Goal: Task Accomplishment & Management: Complete application form

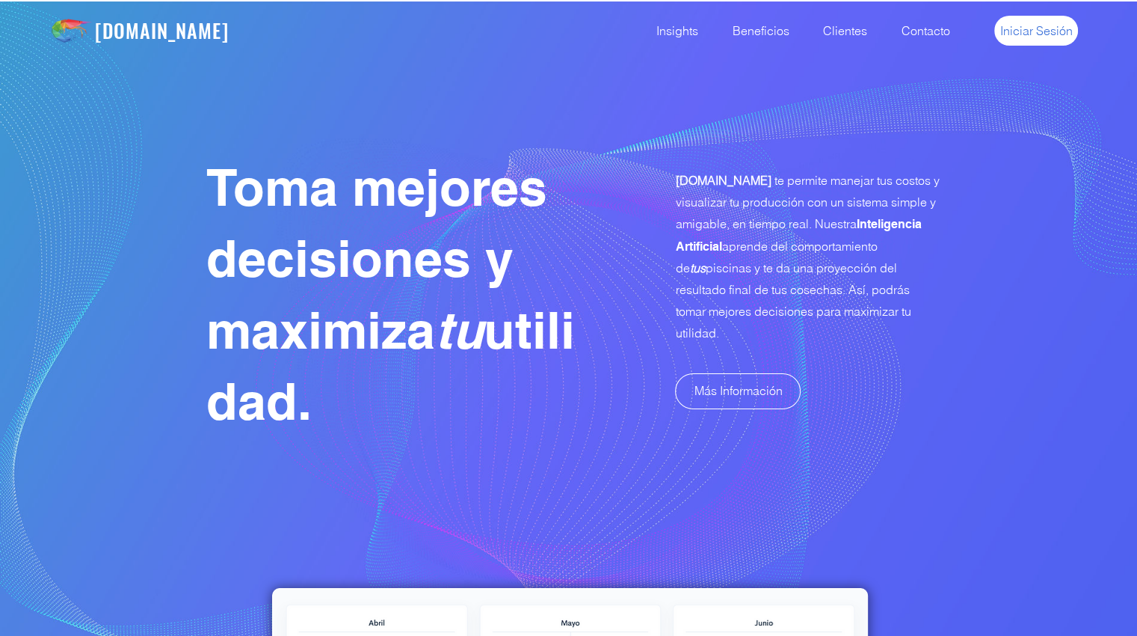
click at [1026, 34] on span "Iniciar Sesión" at bounding box center [1037, 30] width 73 height 16
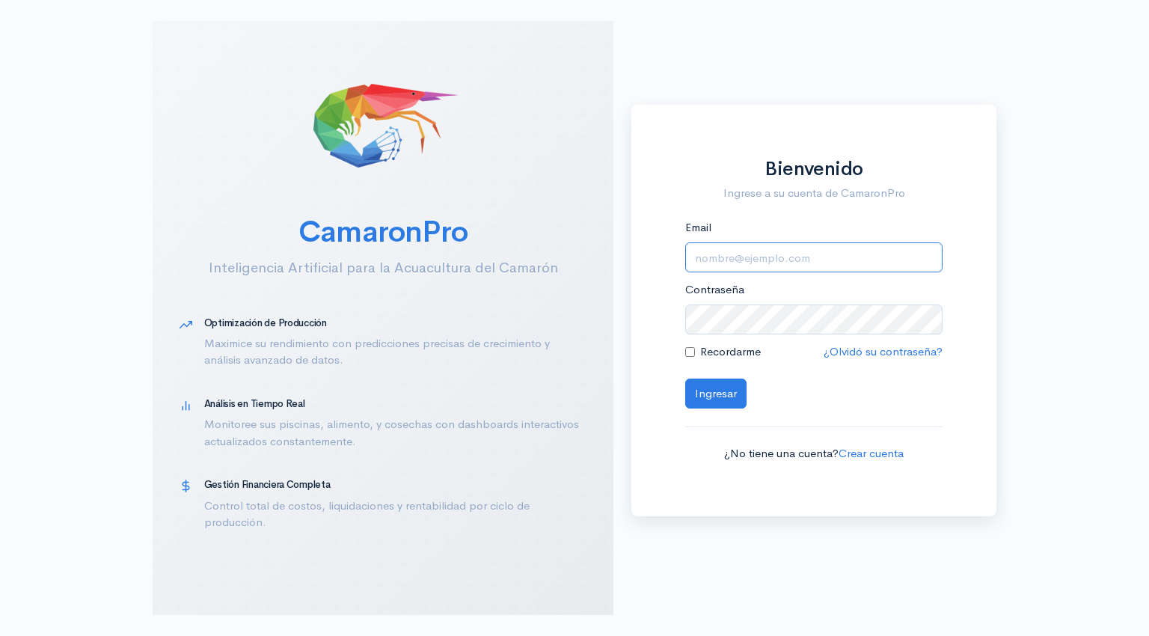
click at [780, 247] on input "Email" at bounding box center [813, 257] width 257 height 31
type input "[EMAIL_ADDRESS][DOMAIN_NAME]"
click at [727, 400] on button "Ingresar" at bounding box center [715, 393] width 61 height 31
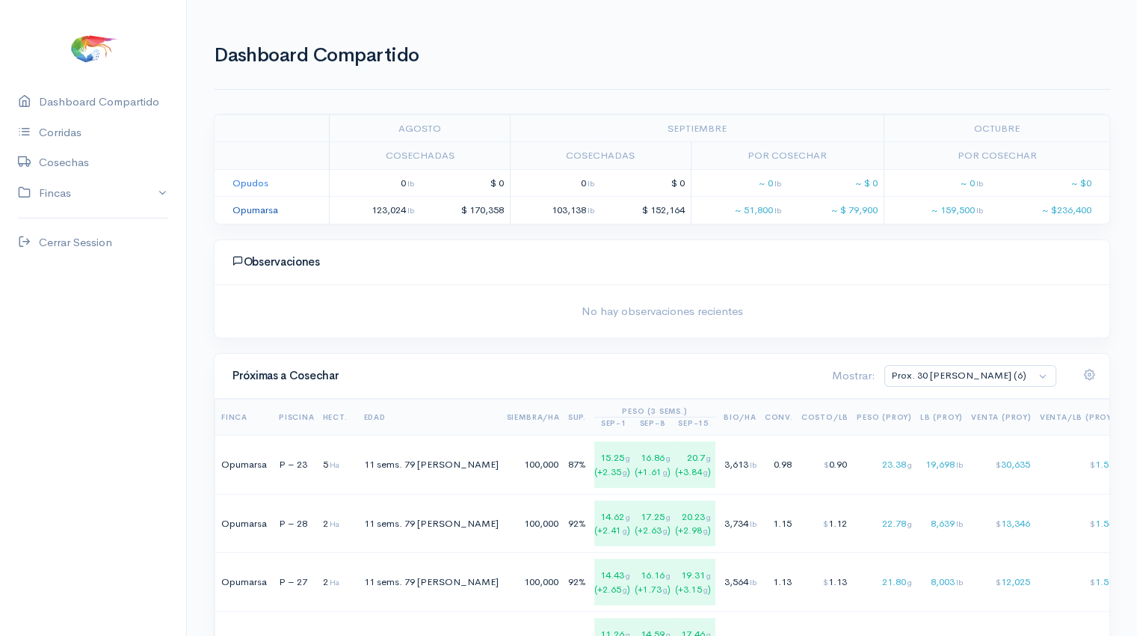
click at [265, 207] on link "Opumarsa" at bounding box center [256, 209] width 46 height 13
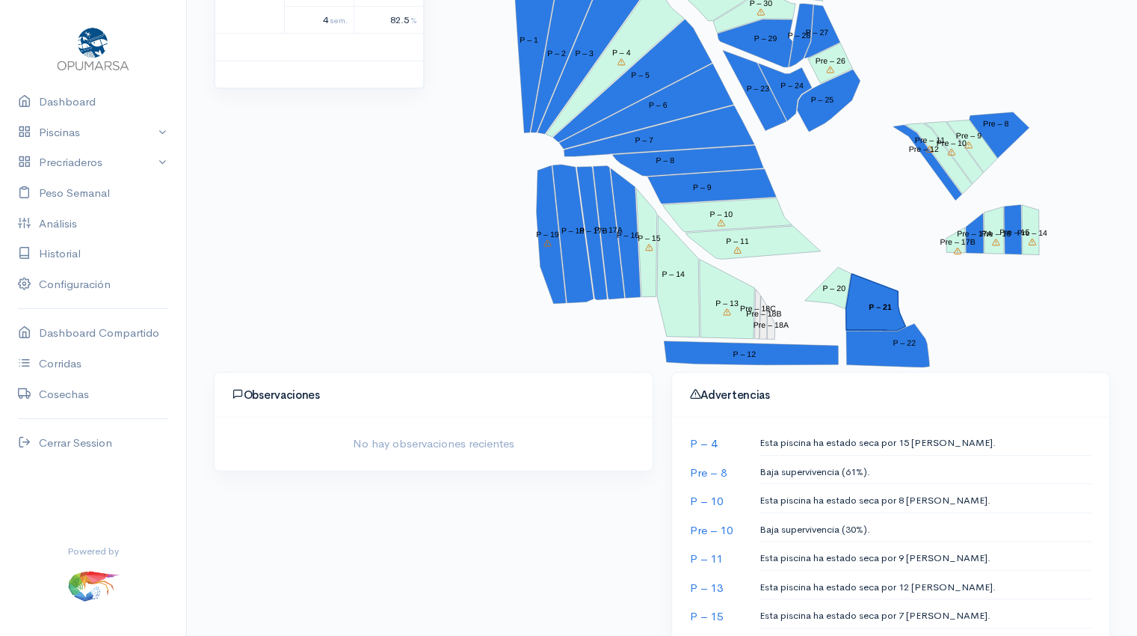
scroll to position [334, 0]
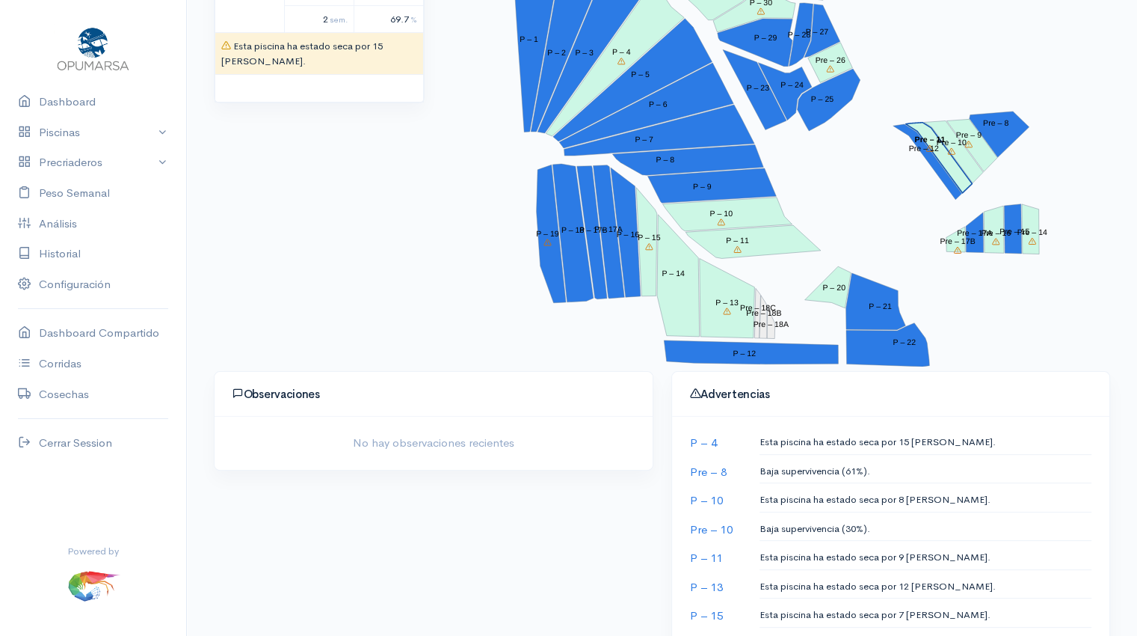
click at [950, 165] on polygon "Pre – 11" at bounding box center [939, 158] width 67 height 70
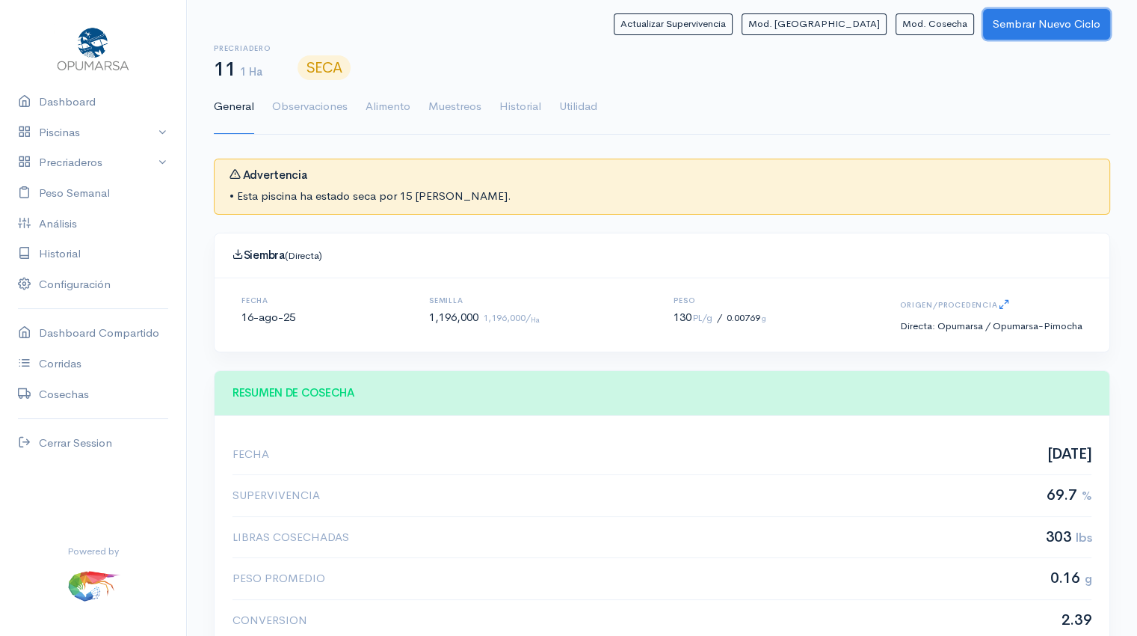
click at [1025, 22] on button "Sembrar Nuevo Ciclo" at bounding box center [1046, 24] width 127 height 31
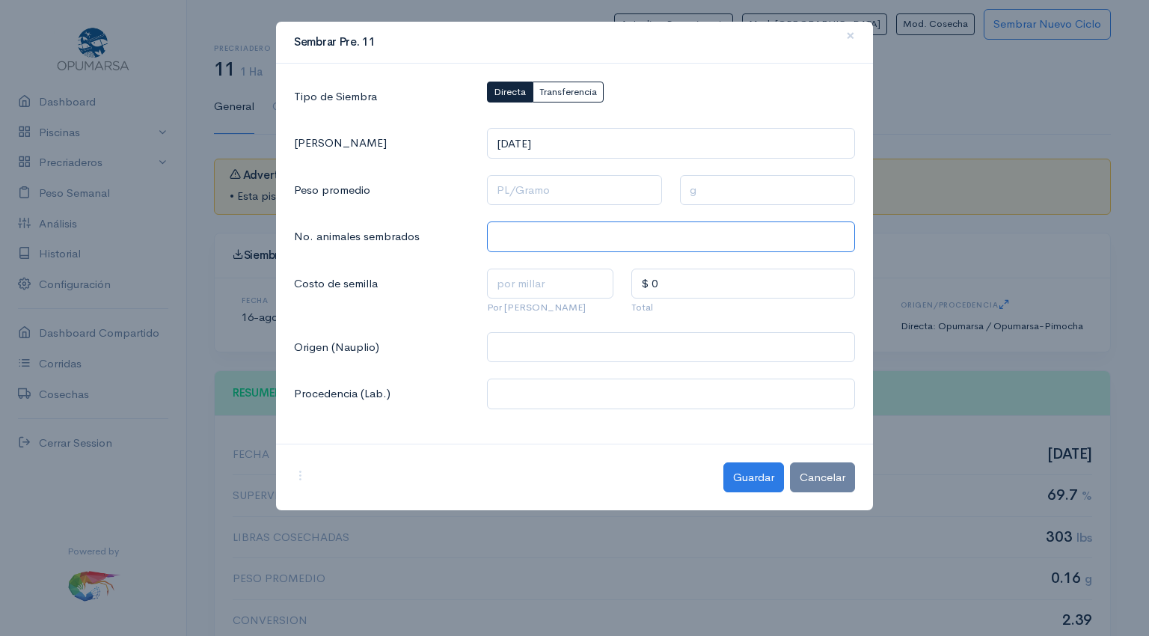
click at [535, 241] on input "text" at bounding box center [671, 236] width 368 height 31
type input "680,000"
click at [541, 278] on input "text" at bounding box center [550, 283] width 127 height 31
type input "$ 1.4"
type input "$ 951.99"
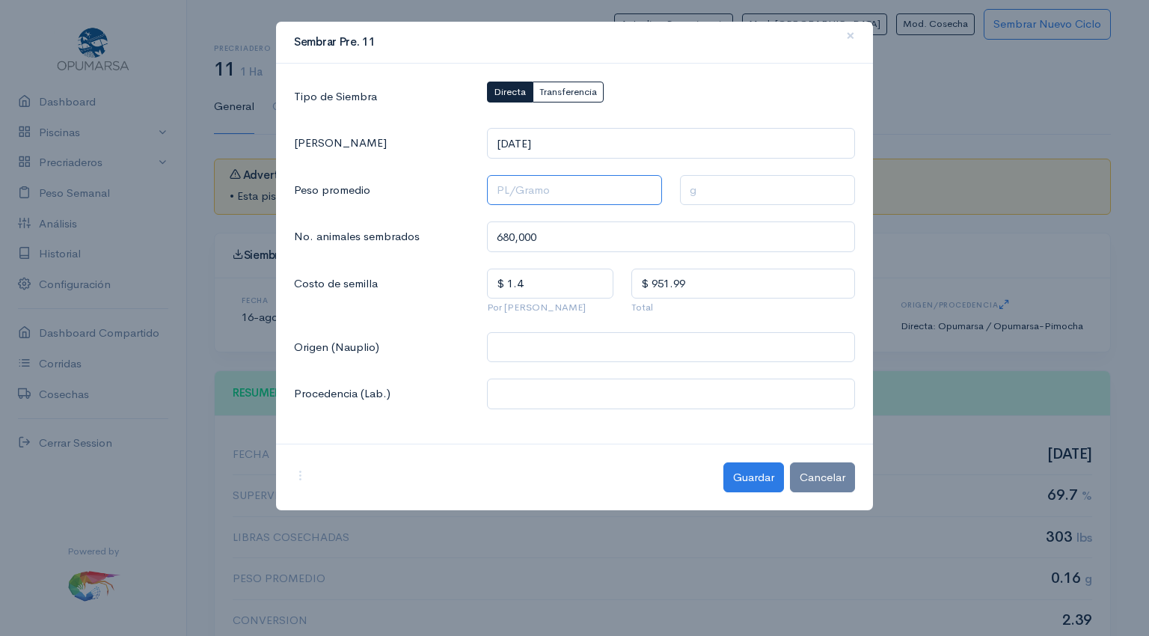
click at [539, 189] on input "text" at bounding box center [574, 190] width 175 height 31
type input "1 Pl/Gramo"
type input "1 g"
type input "10 Pl/Gramo"
type input "0.1 g"
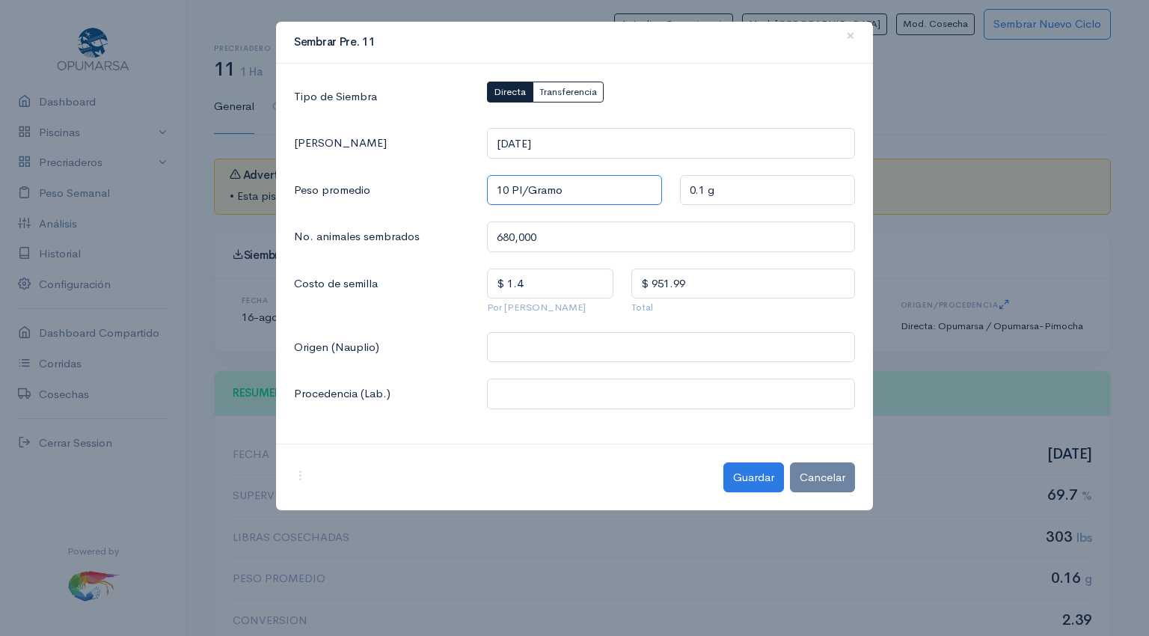
type input "100 Pl/Gramo"
type input "0.01 g"
type input "1,000 Pl/Gramo"
type input "0.001 g"
type input "100 Pl/Gramo"
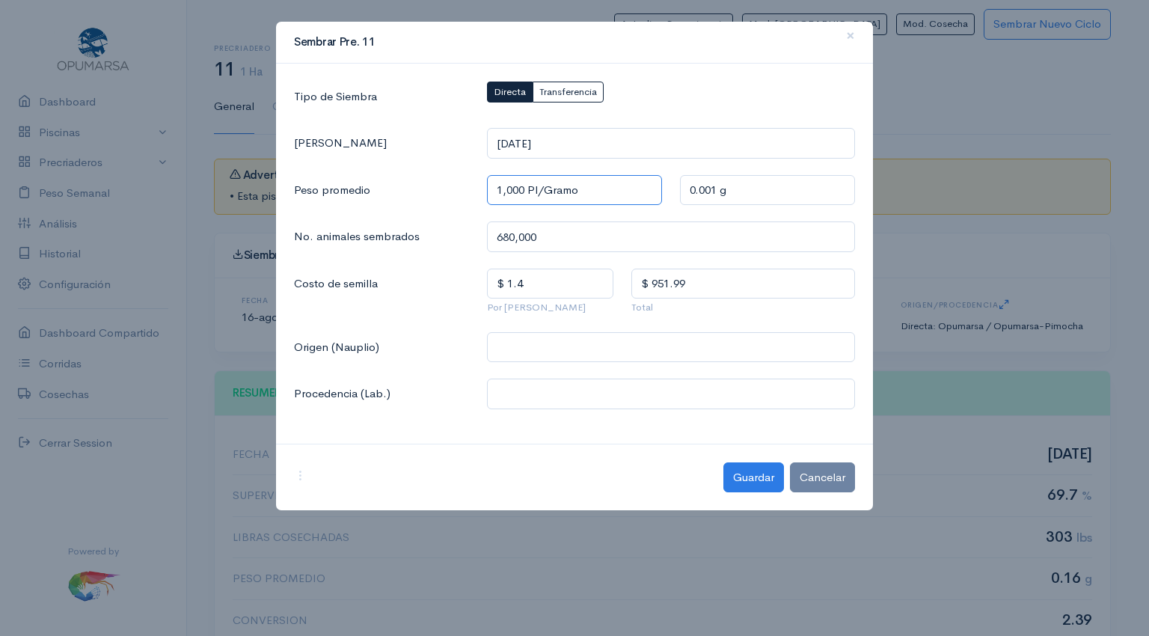
type input "0.01 g"
type input "100 Pl/Gramo"
click at [526, 354] on input "text" at bounding box center [671, 347] width 368 height 31
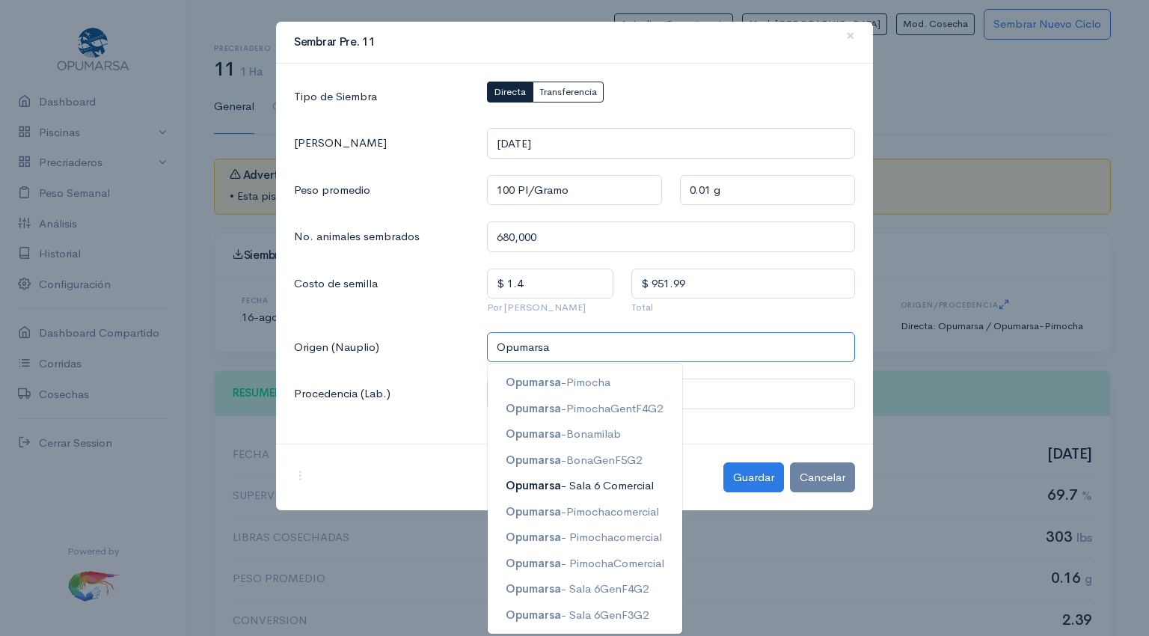
click at [565, 488] on ngb-highlight "Opumarsa - Sala 6 Comercial" at bounding box center [580, 485] width 148 height 14
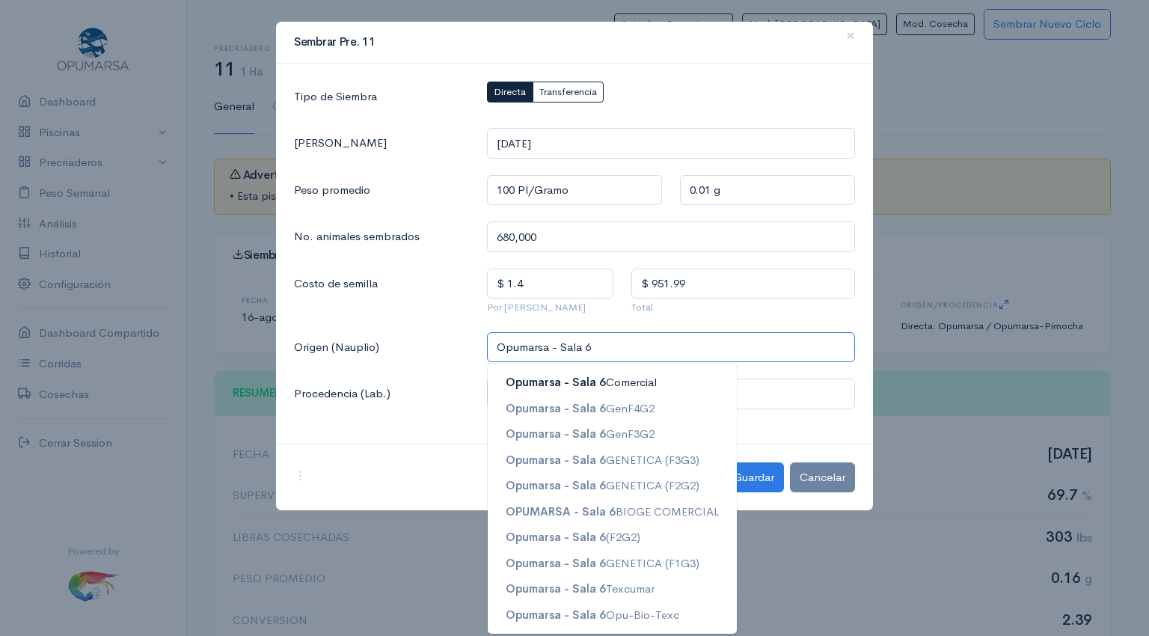
type input "Opumarsa - Sala 6"
click at [784, 397] on input "text" at bounding box center [671, 393] width 368 height 31
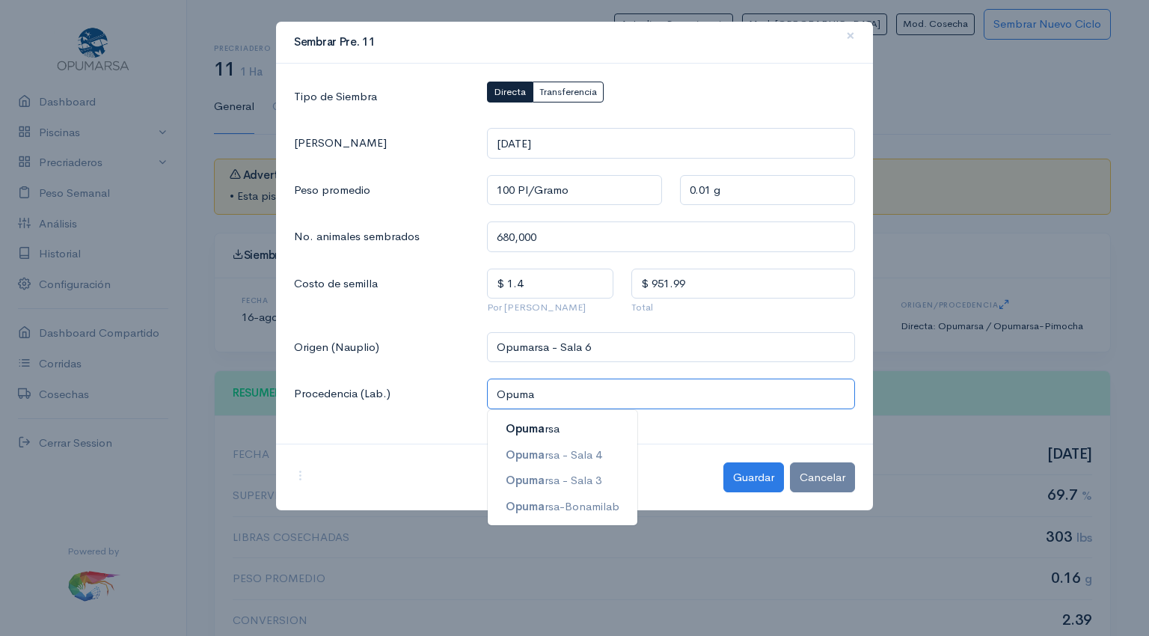
click at [588, 434] on button "Opuma rsa" at bounding box center [563, 429] width 150 height 26
type input "Opumarsa"
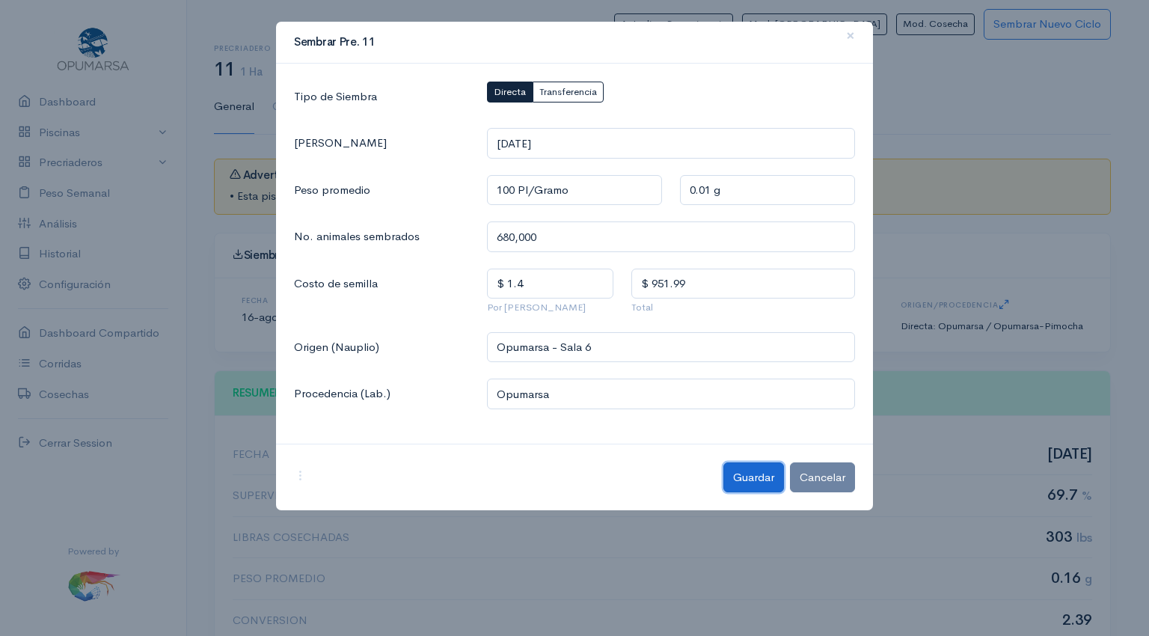
click at [763, 475] on button "Guardar" at bounding box center [753, 477] width 61 height 31
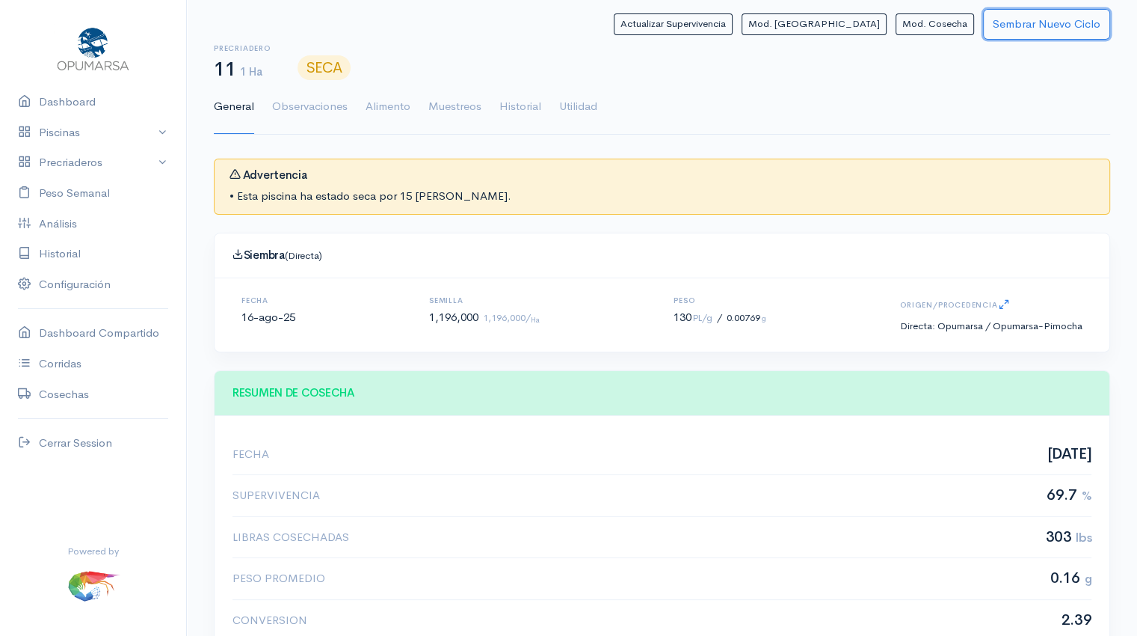
scroll to position [747620, 746984]
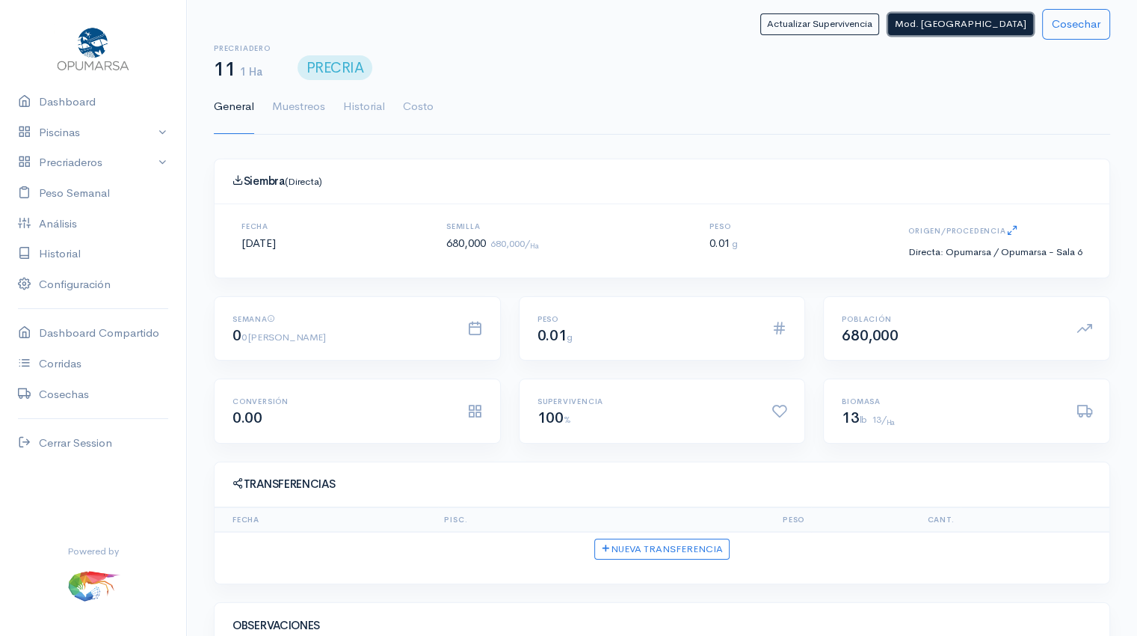
click at [1001, 31] on button "Mod. Siembra" at bounding box center [960, 24] width 145 height 22
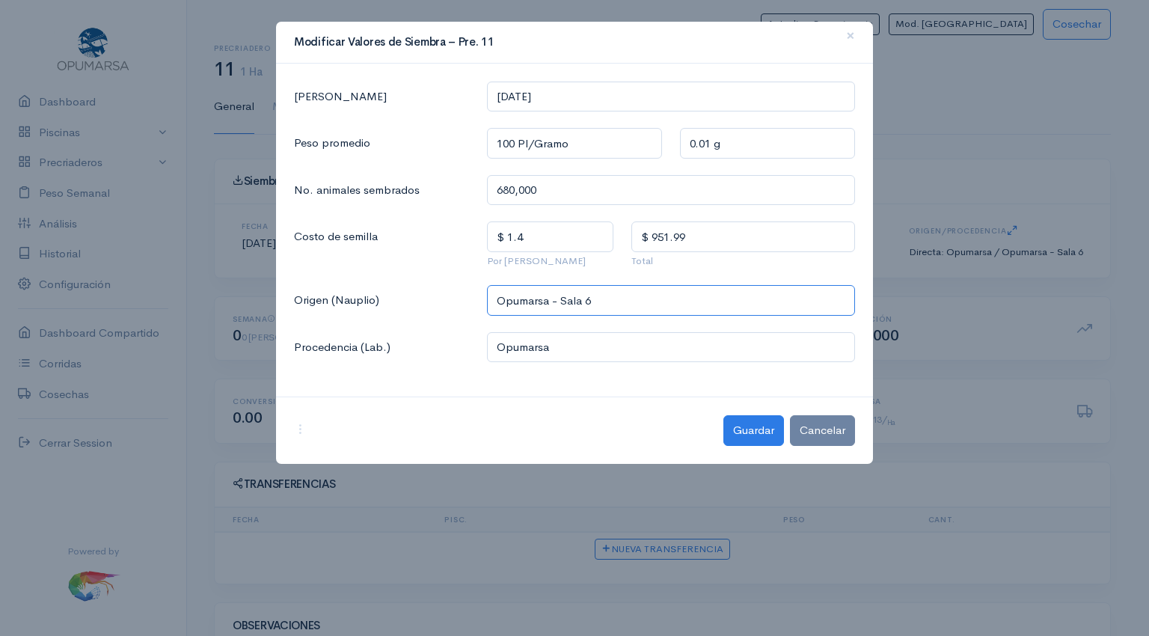
click at [547, 298] on input "Opumarsa - Sala 6" at bounding box center [671, 300] width 368 height 31
click at [583, 340] on span "Texcumar - Sala 6" at bounding box center [554, 335] width 97 height 14
type input "Texcumar - Sala 6"
click at [757, 426] on button "Guardar" at bounding box center [753, 430] width 61 height 31
